Goal: Task Accomplishment & Management: Use online tool/utility

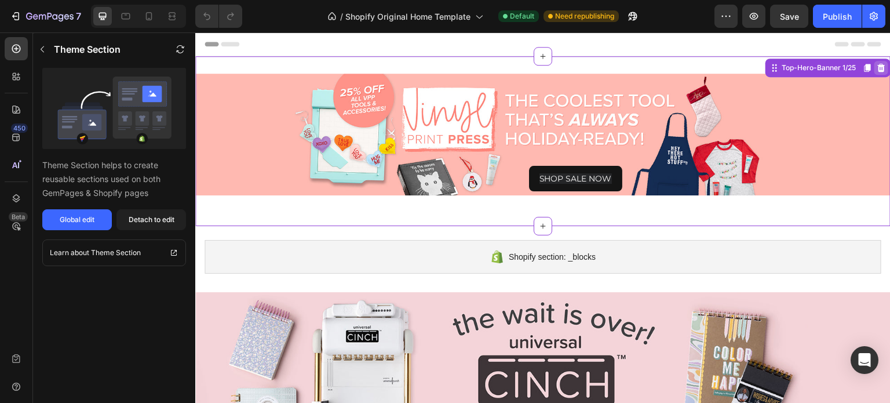
click at [878, 70] on icon at bounding box center [882, 68] width 8 height 8
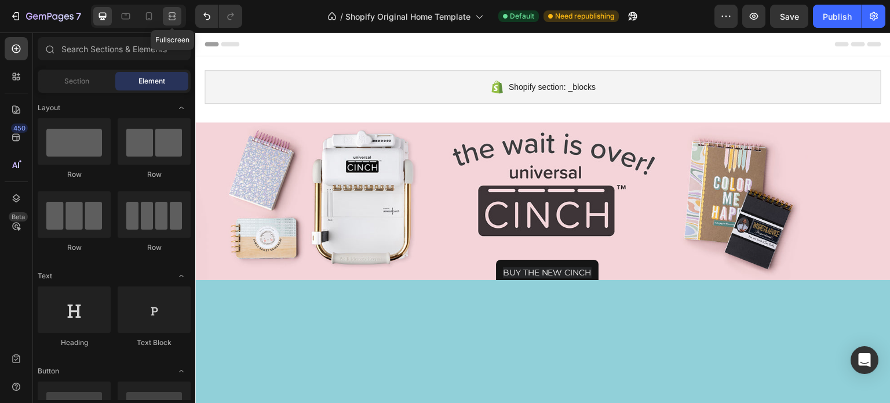
click at [174, 13] on icon at bounding box center [172, 13] width 7 height 2
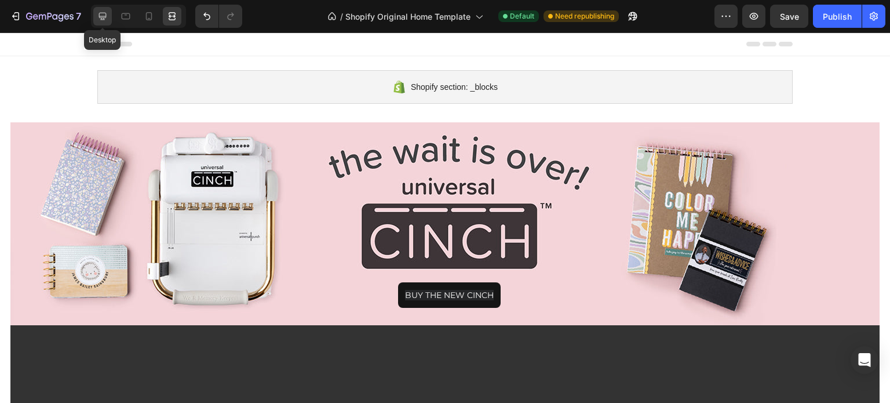
click at [102, 14] on icon at bounding box center [103, 16] width 12 height 12
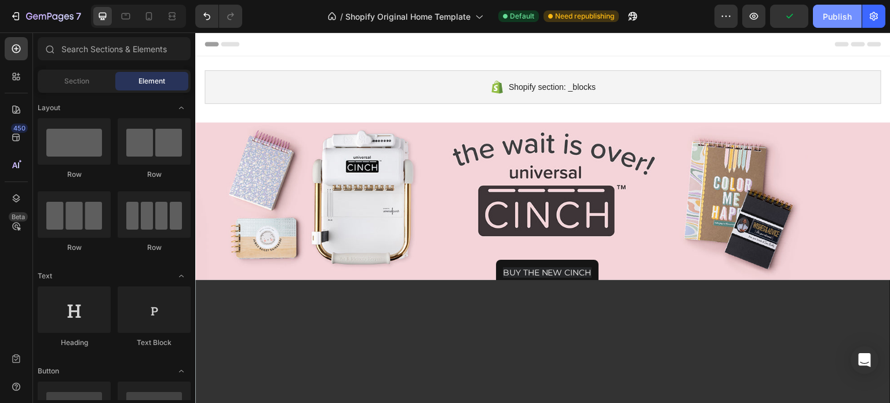
click at [846, 15] on div "Publish" at bounding box center [837, 16] width 29 height 12
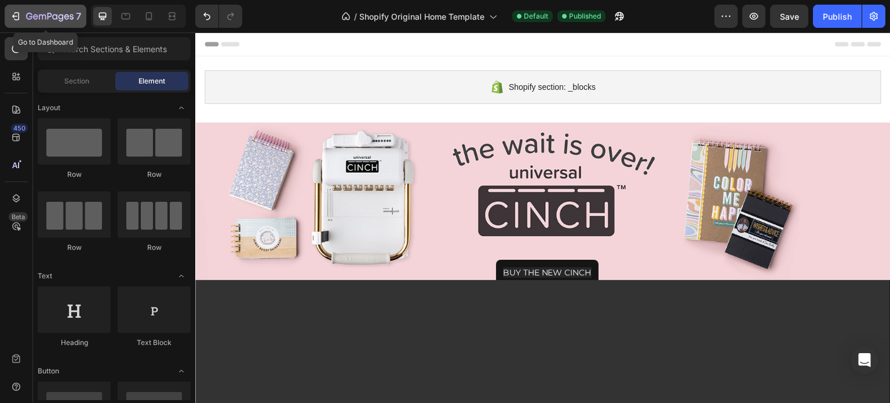
click at [8, 17] on button "7" at bounding box center [46, 16] width 82 height 23
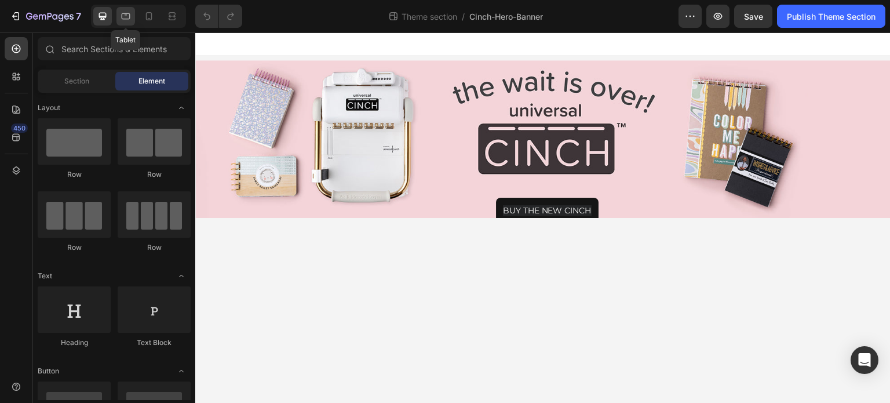
click at [123, 14] on icon at bounding box center [126, 16] width 12 height 12
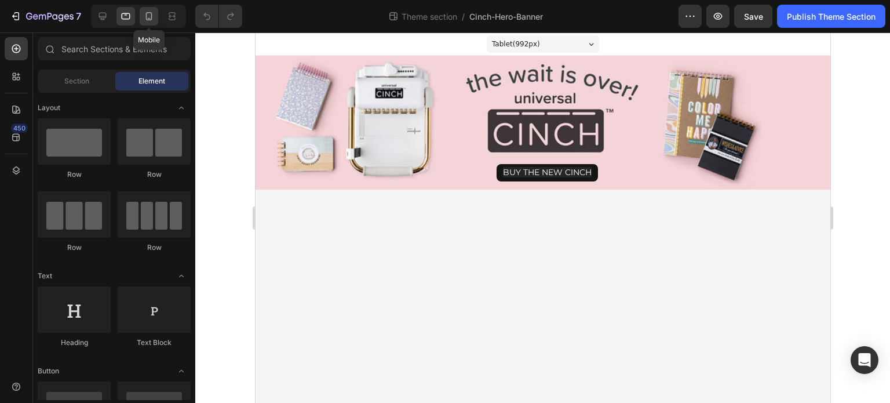
click at [148, 18] on icon at bounding box center [149, 16] width 12 height 12
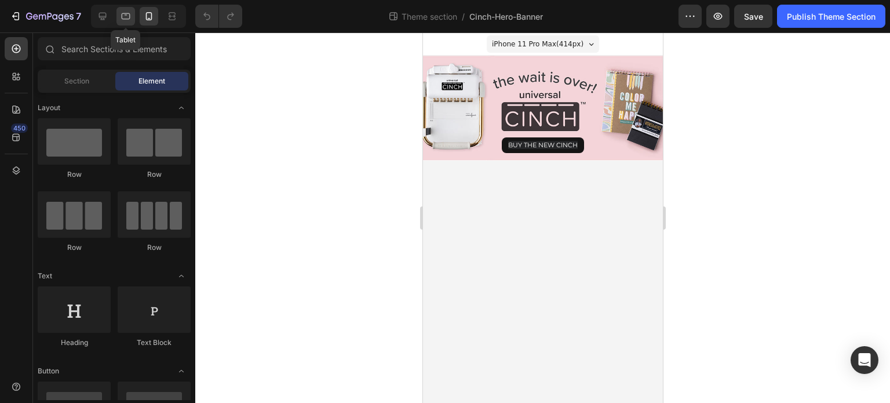
click at [126, 16] on icon at bounding box center [126, 16] width 12 height 12
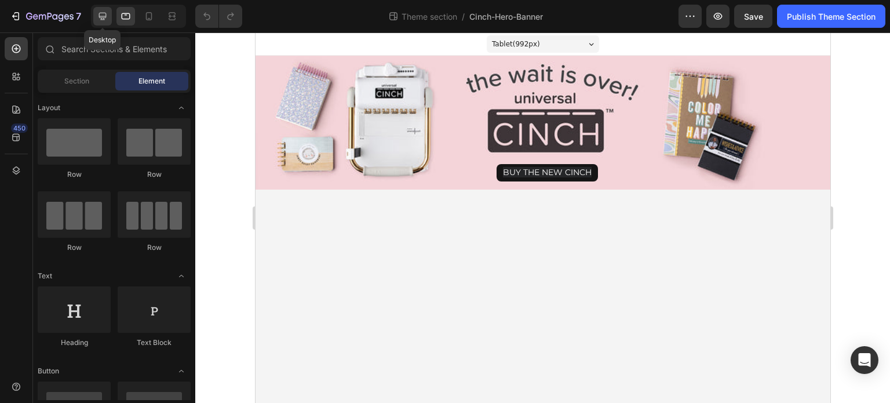
click at [106, 13] on icon at bounding box center [103, 17] width 8 height 8
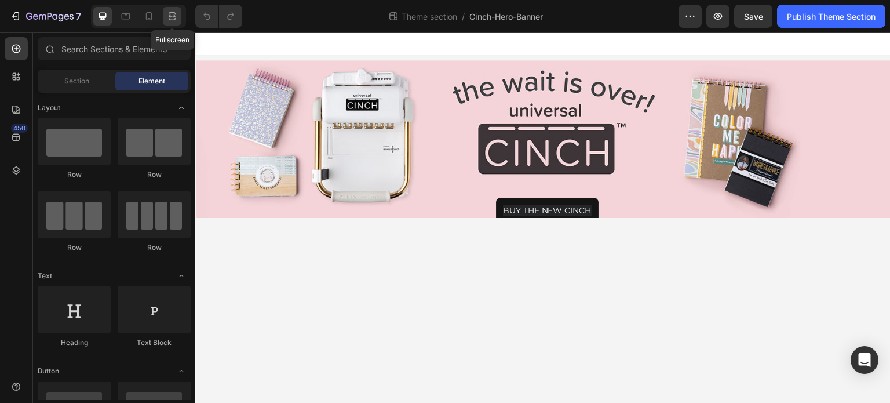
click at [170, 16] on icon at bounding box center [170, 15] width 3 height 3
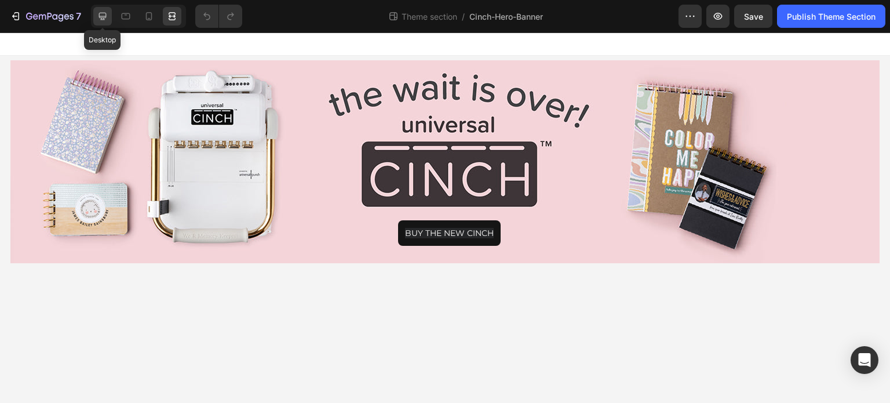
click at [97, 19] on icon at bounding box center [103, 16] width 12 height 12
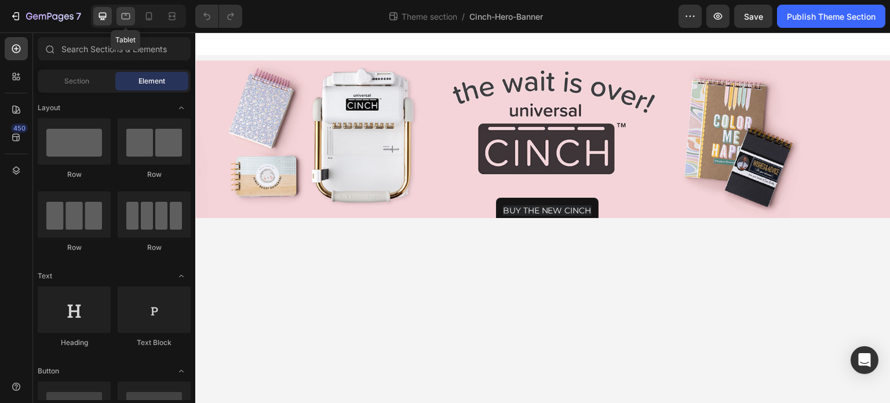
click at [121, 23] on div at bounding box center [126, 16] width 19 height 19
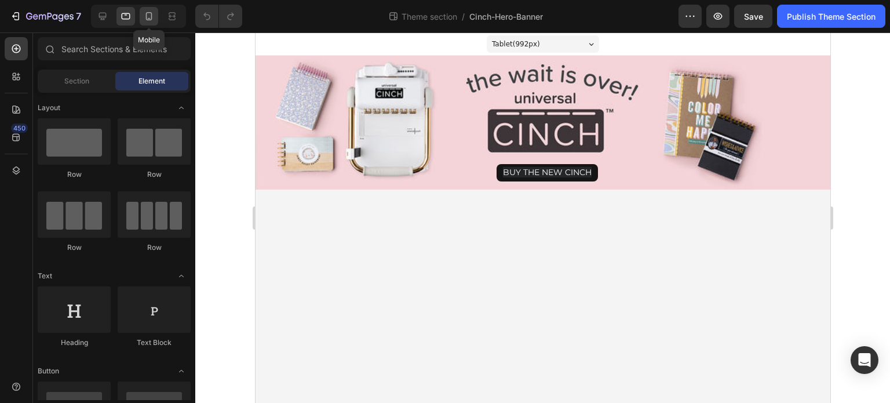
click at [153, 22] on div at bounding box center [149, 16] width 19 height 19
